Goal: Task Accomplishment & Management: Manage account settings

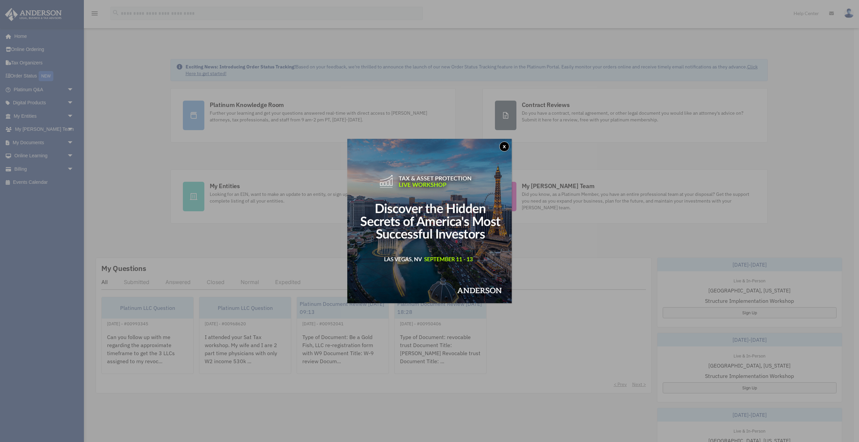
click at [505, 148] on button "x" at bounding box center [504, 147] width 10 height 10
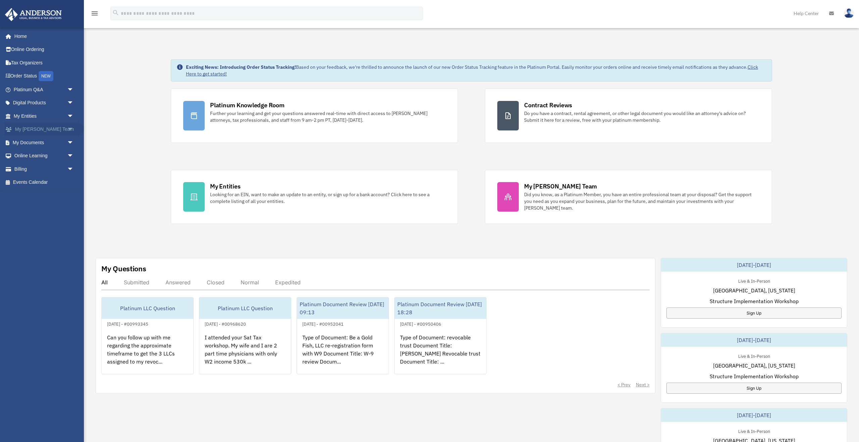
click at [49, 129] on link "My [PERSON_NAME] Team arrow_drop_down" at bounding box center [44, 129] width 79 height 13
click at [37, 143] on link "My Documents arrow_drop_down" at bounding box center [44, 142] width 79 height 13
click at [69, 143] on span "arrow_drop_down" at bounding box center [73, 143] width 13 height 14
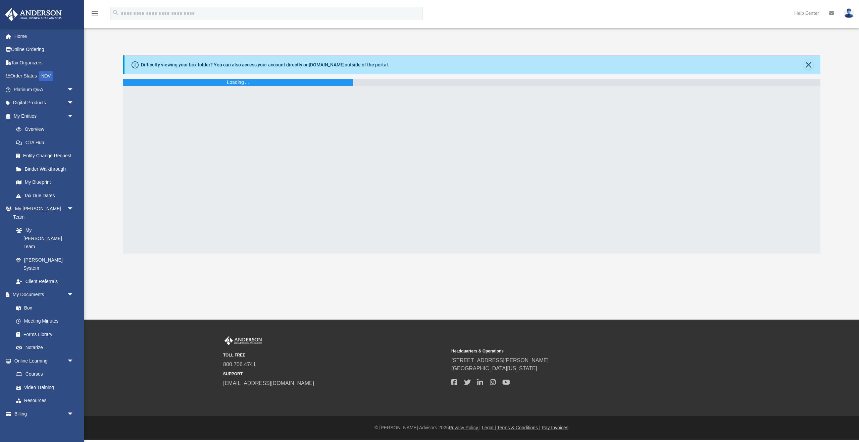
click at [167, 110] on div at bounding box center [471, 170] width 697 height 168
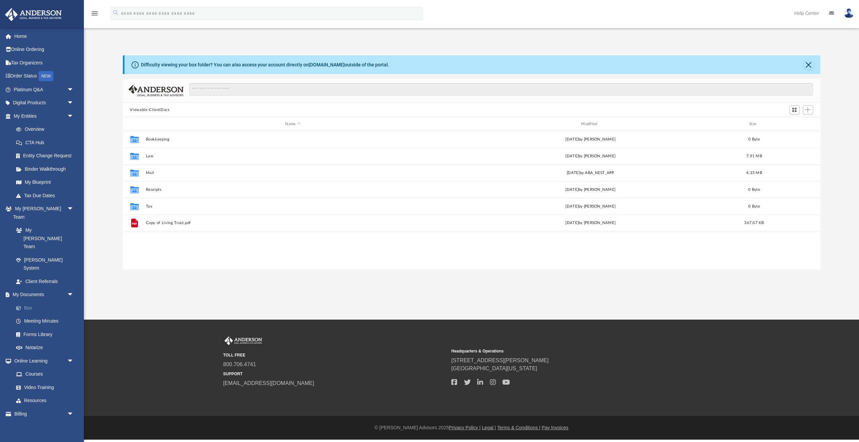
scroll to position [152, 697]
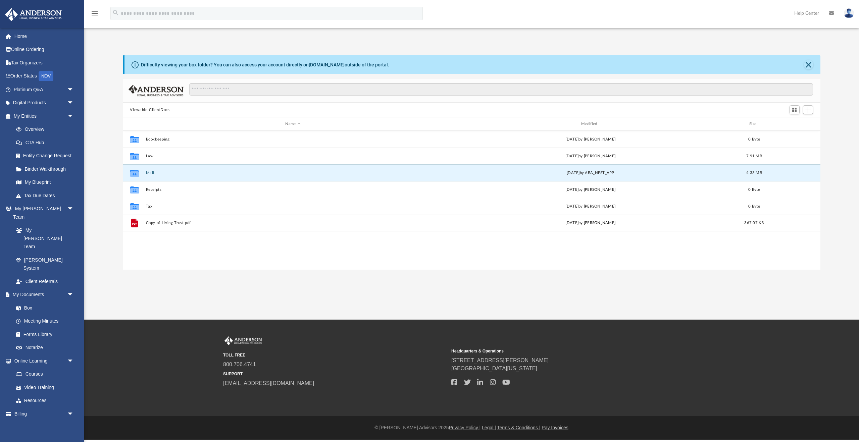
click at [148, 171] on button "Mail" at bounding box center [293, 173] width 294 height 4
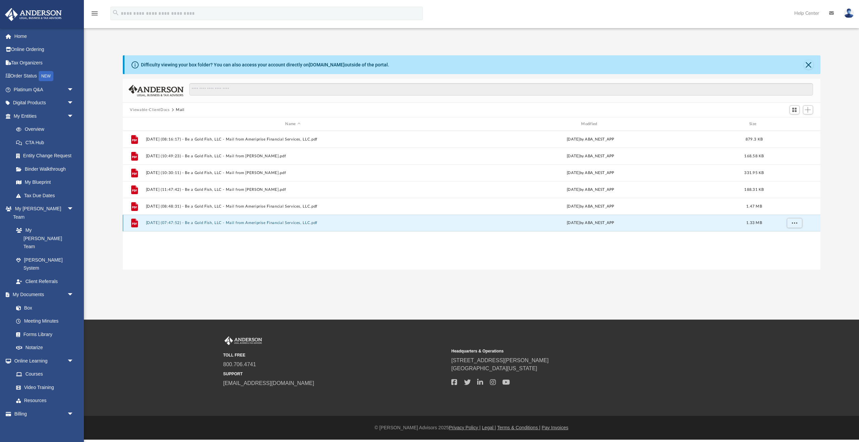
click at [203, 222] on button "2025.08.12 (07:47:52) - Be a Gold Fish, LLC - Mail from Ameriprise Financial Se…" at bounding box center [293, 223] width 294 height 4
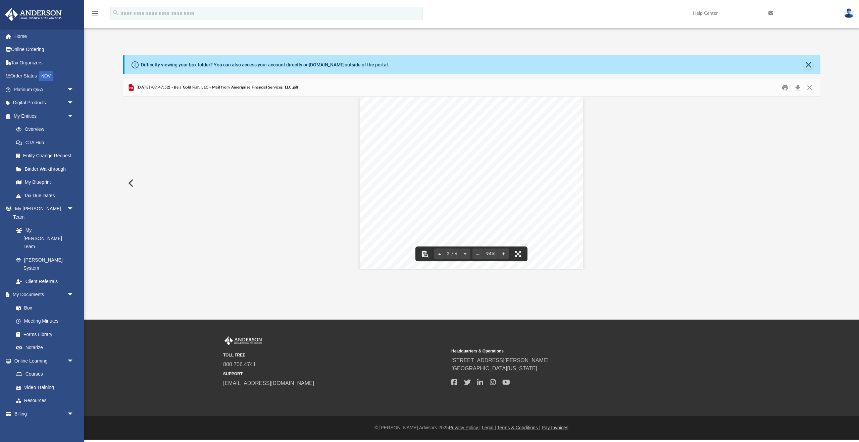
scroll to position [368, 0]
